Goal: Use online tool/utility: Utilize a website feature to perform a specific function

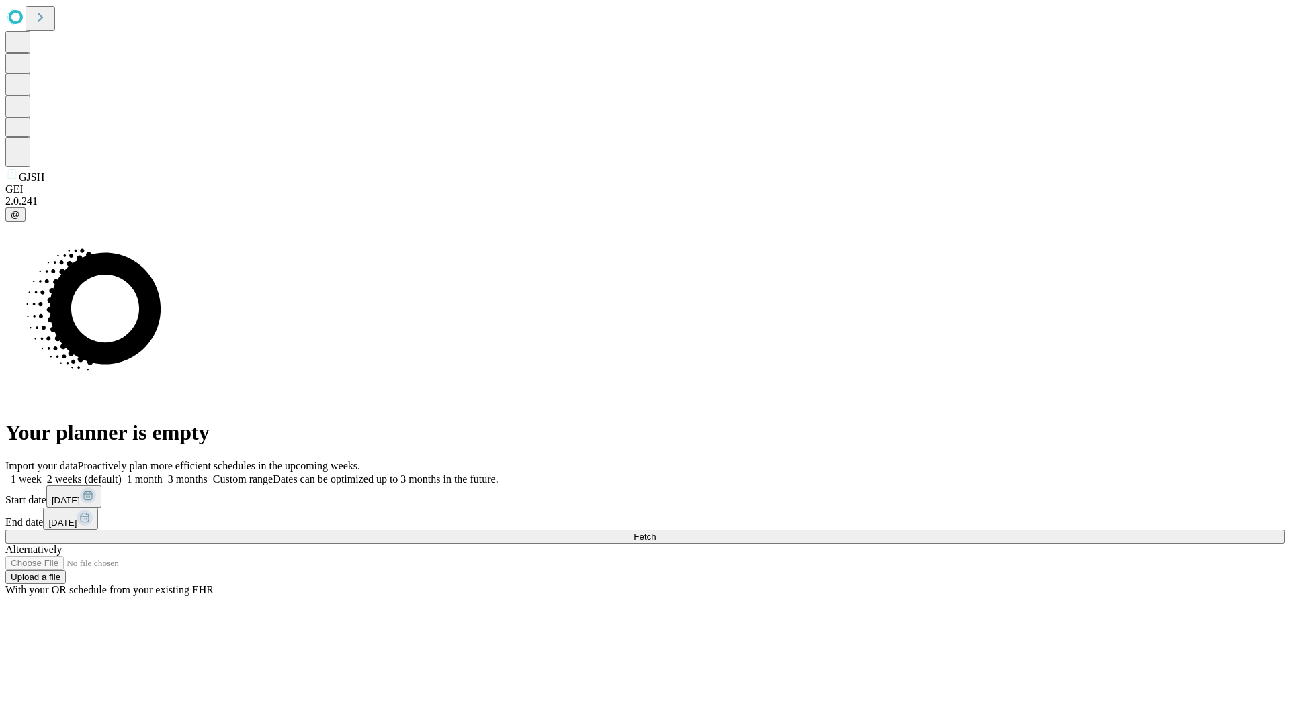
click at [656, 532] on span "Fetch" at bounding box center [644, 537] width 22 height 10
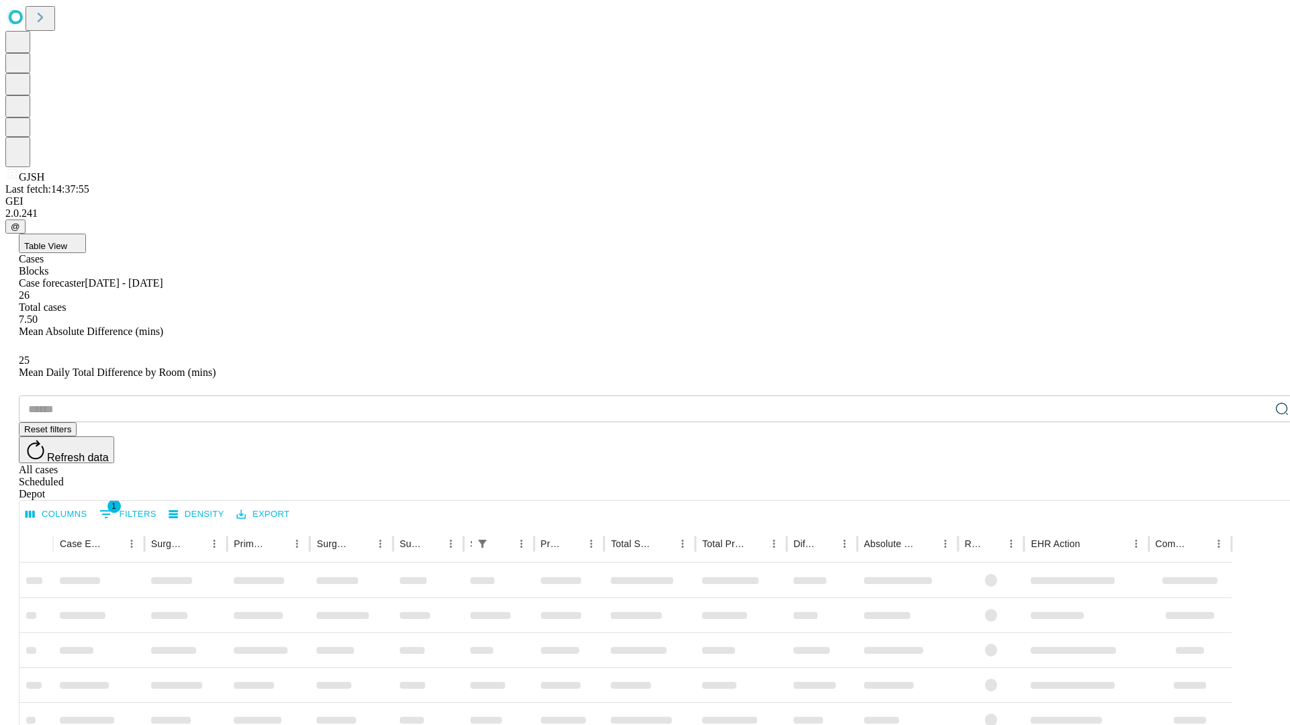
click at [67, 241] on span "Table View" at bounding box center [45, 246] width 43 height 10
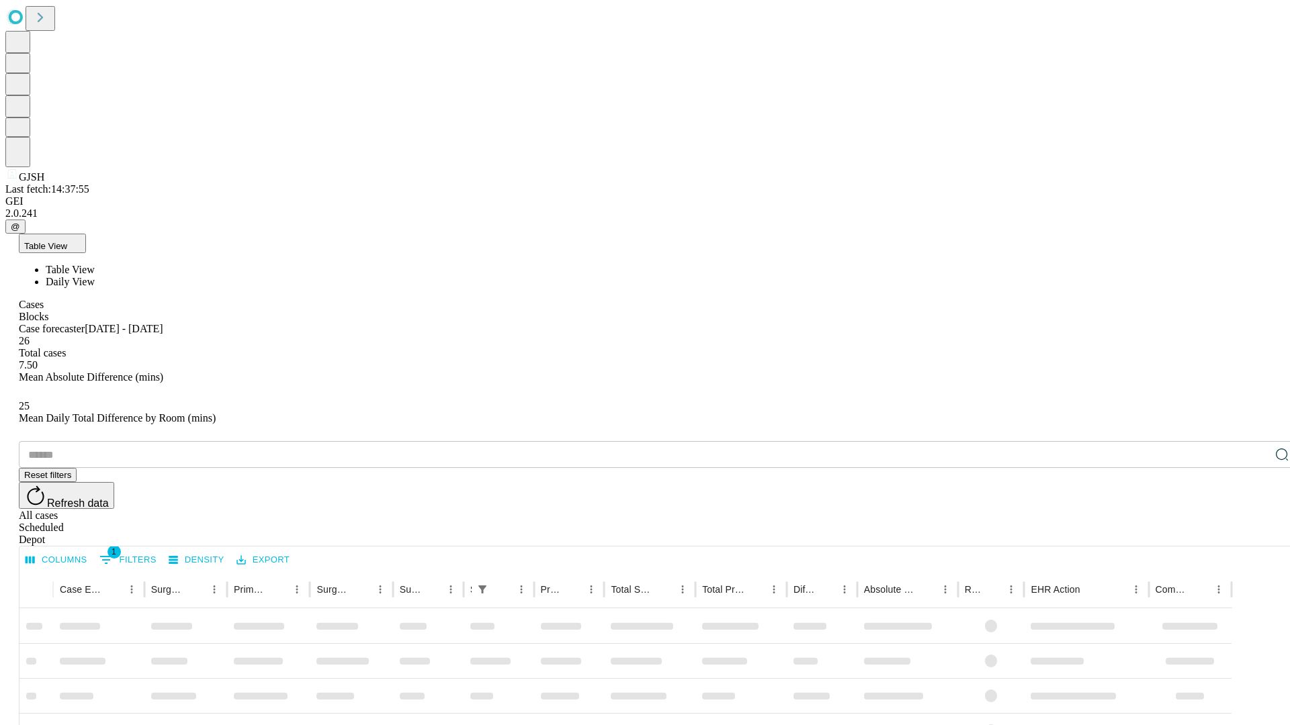
click at [95, 276] on span "Daily View" at bounding box center [70, 281] width 49 height 11
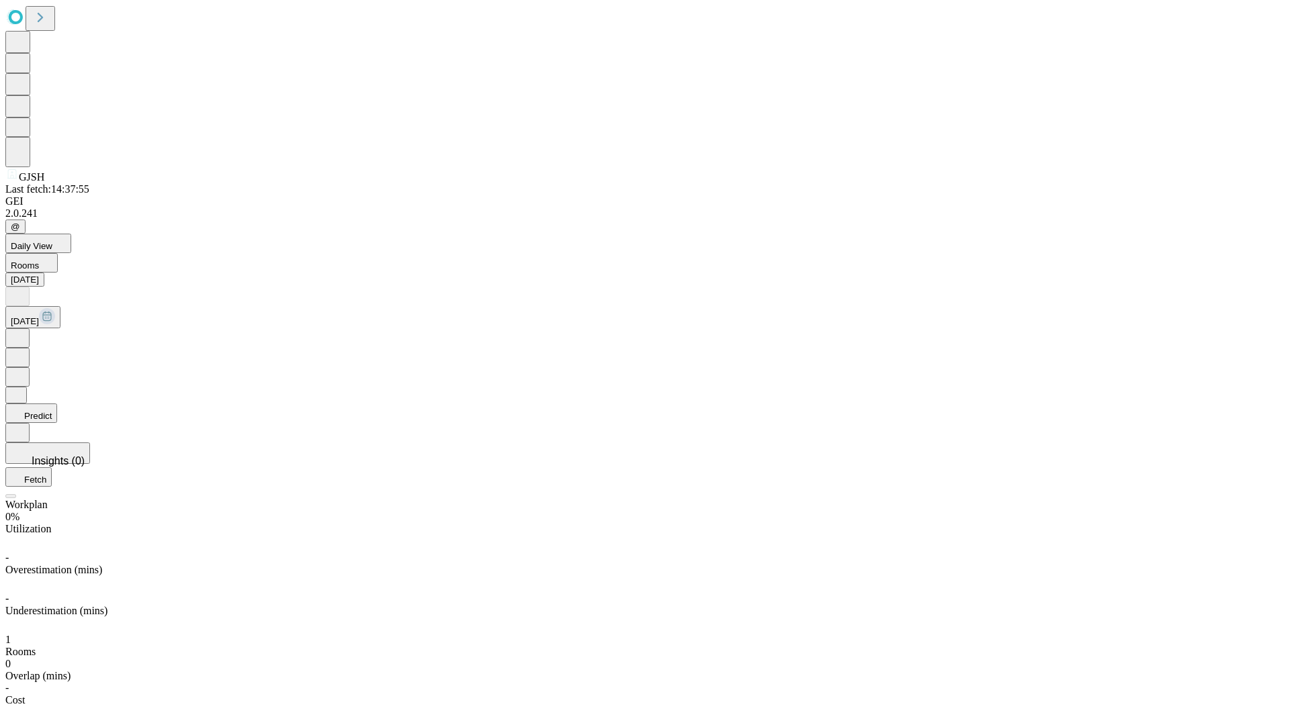
click at [57, 404] on button "Predict" at bounding box center [31, 413] width 52 height 19
